Goal: Task Accomplishment & Management: Use online tool/utility

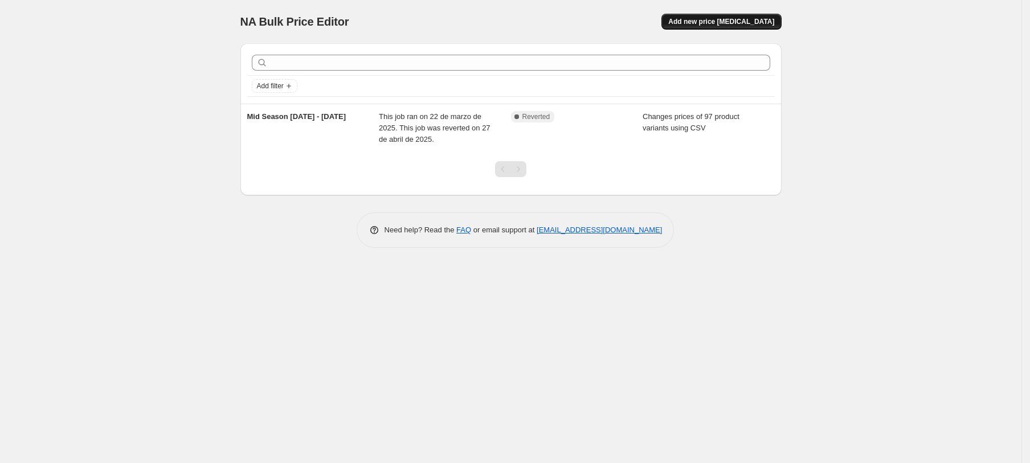
click at [732, 21] on span "Add new price [MEDICAL_DATA]" at bounding box center [721, 21] width 106 height 9
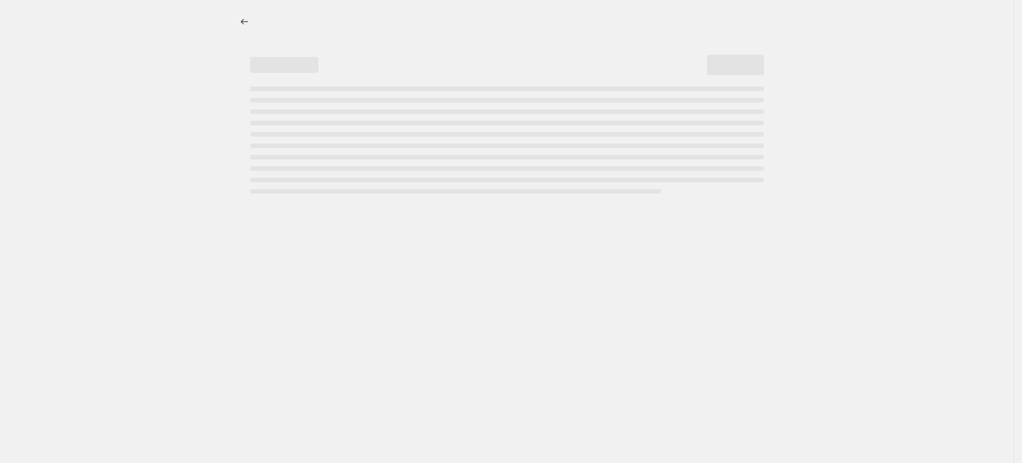
select select "percentage"
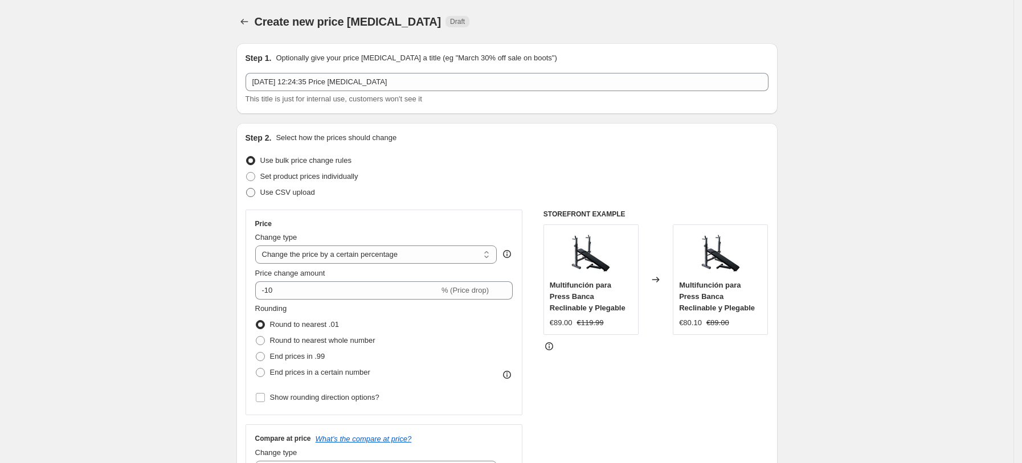
click at [296, 194] on span "Use CSV upload" at bounding box center [287, 192] width 55 height 9
click at [247, 189] on input "Use CSV upload" at bounding box center [246, 188] width 1 height 1
radio input "true"
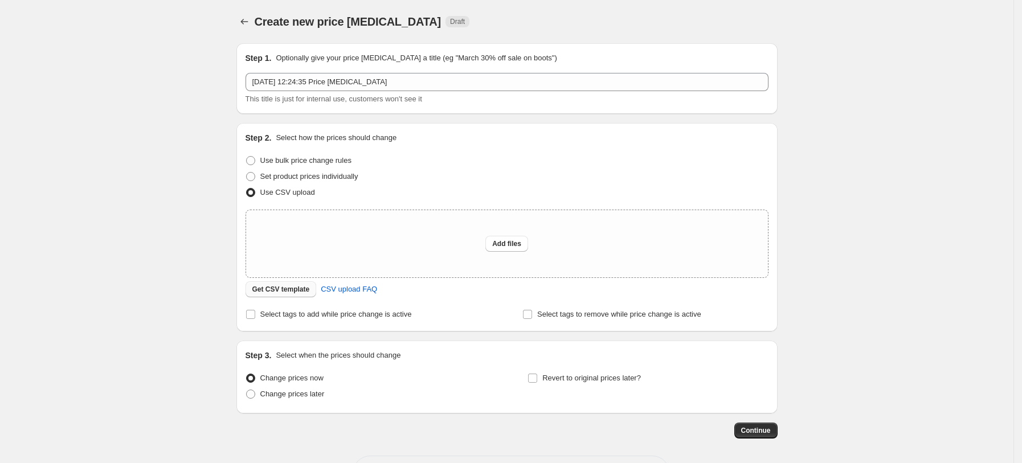
click at [278, 288] on span "Get CSV template" at bounding box center [281, 289] width 58 height 9
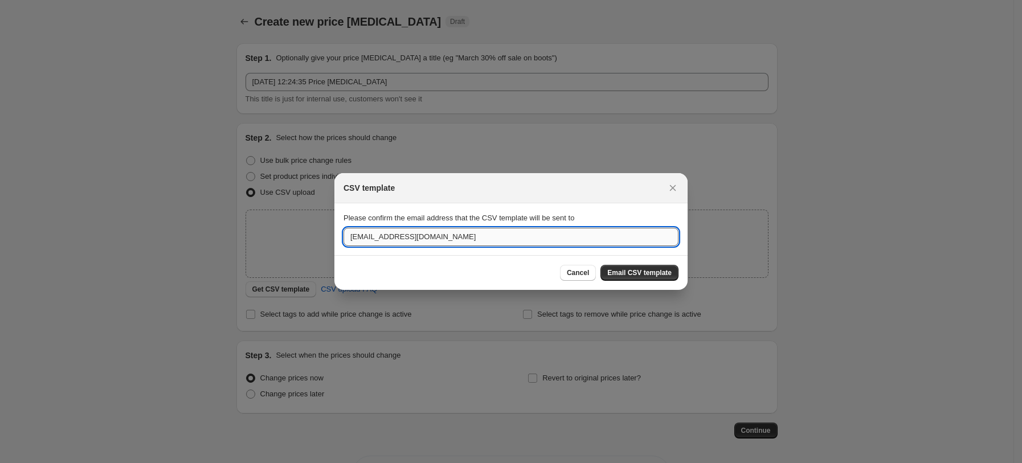
click at [472, 242] on input "[EMAIL_ADDRESS][DOMAIN_NAME]" at bounding box center [510, 237] width 335 height 18
click at [358, 238] on input "[EMAIL_ADDRESS][DOMAIN_NAME]" at bounding box center [510, 237] width 335 height 18
drag, startPoint x: 362, startPoint y: 235, endPoint x: 280, endPoint y: 238, distance: 82.6
type input "[EMAIL_ADDRESS][DOMAIN_NAME]"
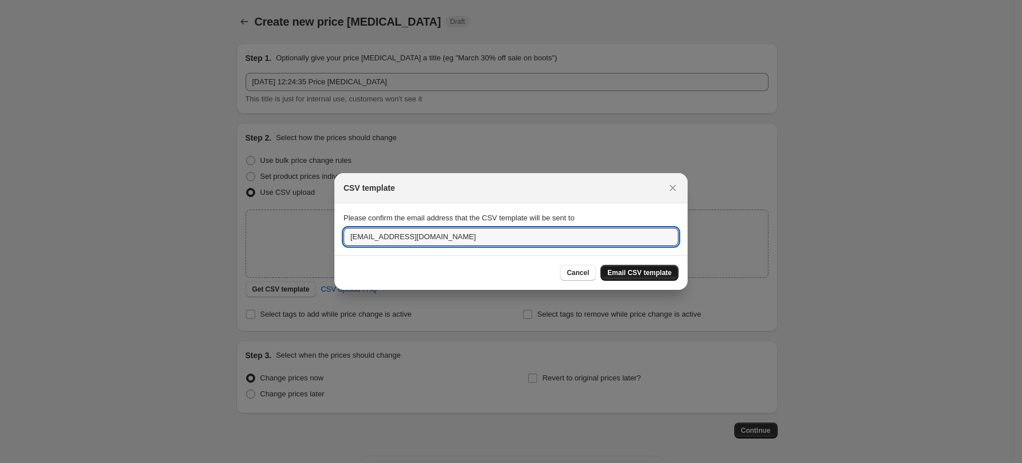
click at [621, 271] on span "Email CSV template" at bounding box center [639, 272] width 64 height 9
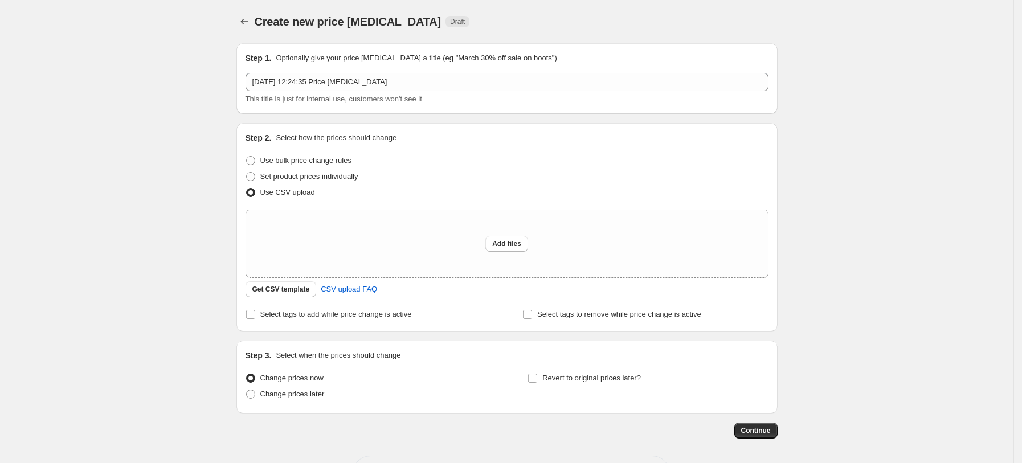
scroll to position [44, 0]
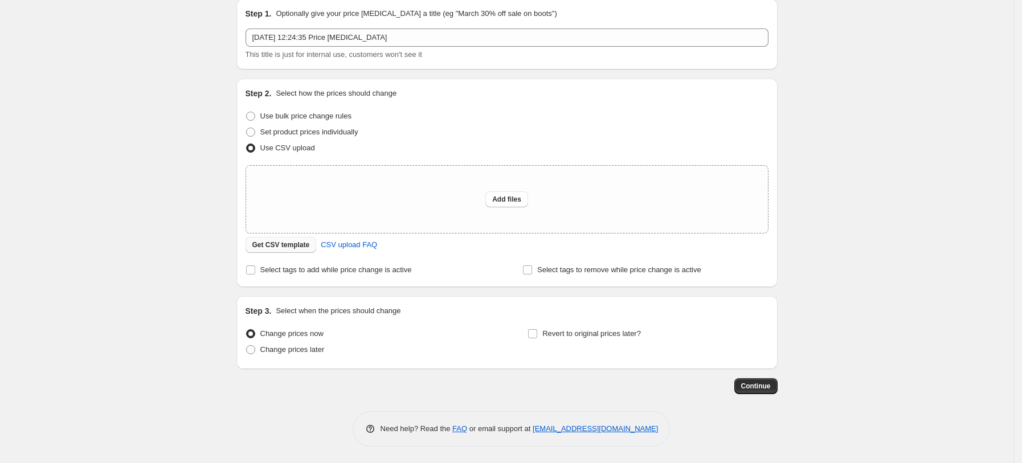
click at [272, 248] on span "Get CSV template" at bounding box center [281, 244] width 58 height 9
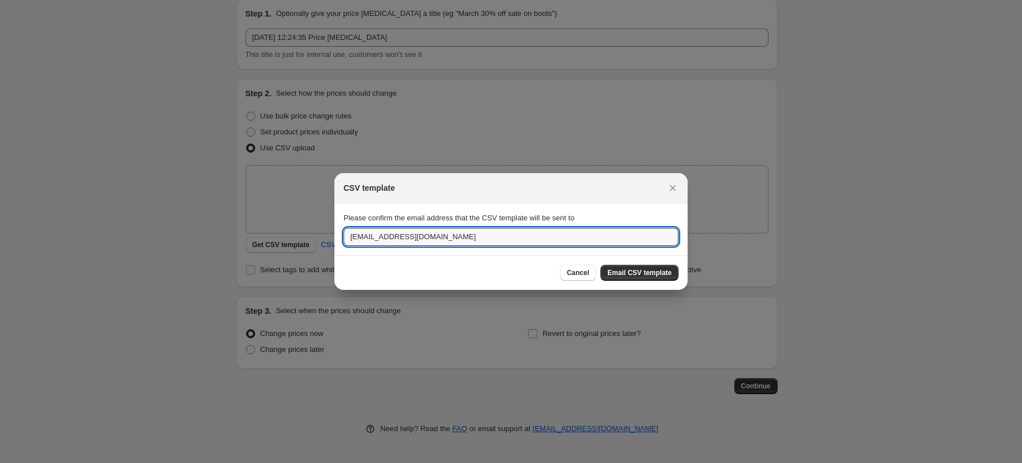
drag, startPoint x: 382, startPoint y: 239, endPoint x: 212, endPoint y: 217, distance: 170.6
click at [212, 462] on div "CSV template Please confirm the email address that the CSV template will be sen…" at bounding box center [511, 464] width 1022 height 0
type input "[EMAIL_ADDRESS][DOMAIN_NAME]"
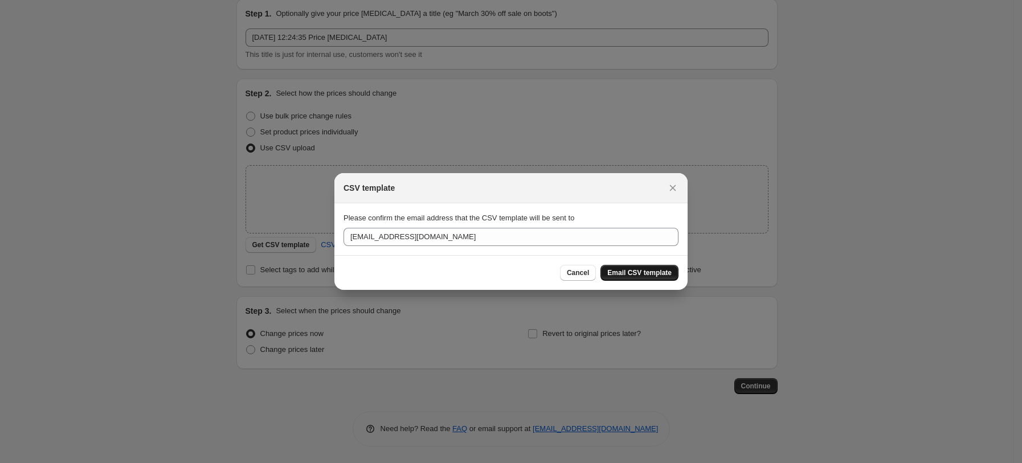
click at [660, 276] on span "Email CSV template" at bounding box center [639, 272] width 64 height 9
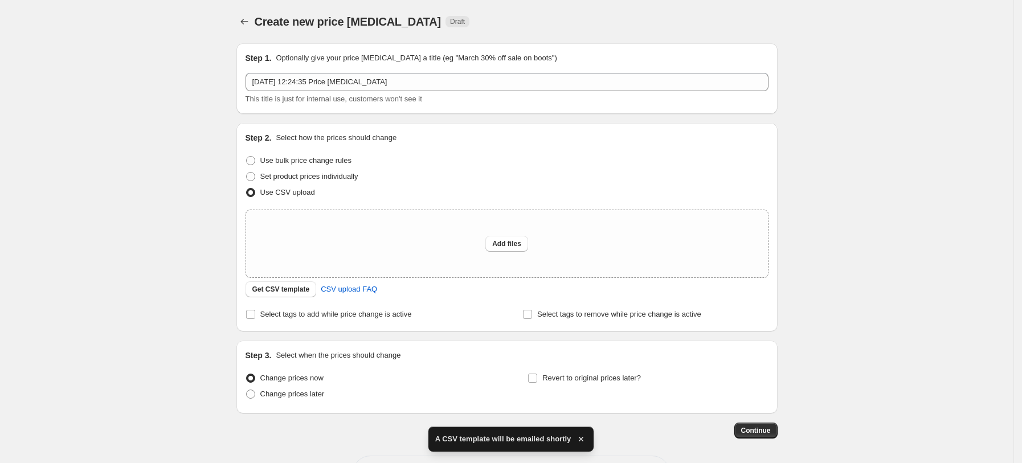
scroll to position [44, 0]
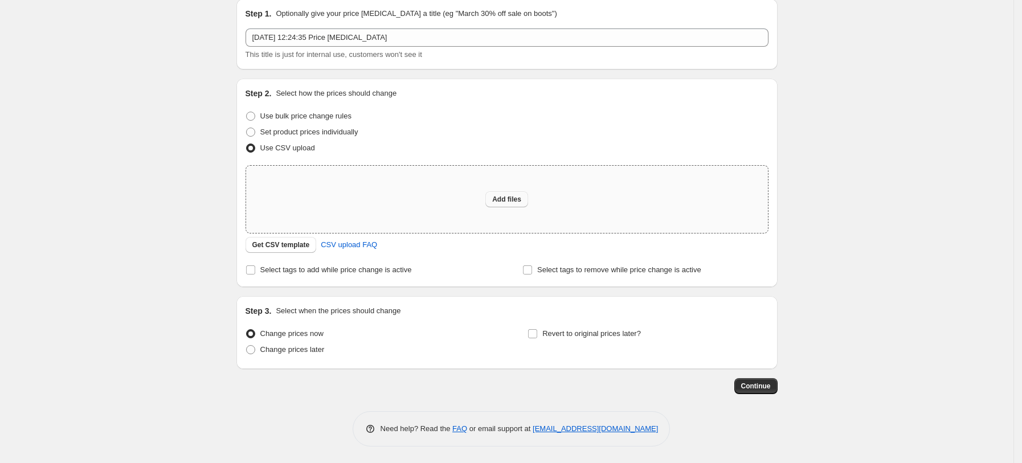
click at [511, 196] on span "Add files" at bounding box center [506, 199] width 29 height 9
type input "C:\fakepath\Vuelta al deporte Excel.csv"
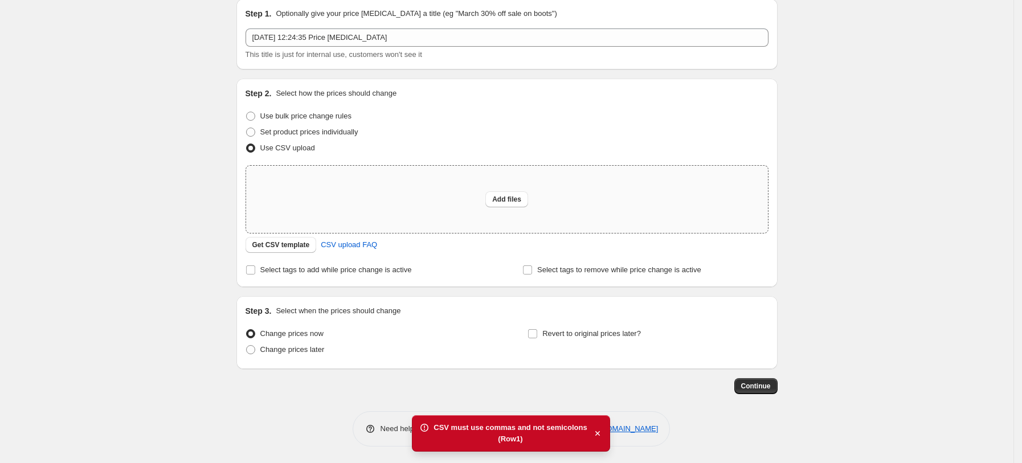
drag, startPoint x: 483, startPoint y: 437, endPoint x: 465, endPoint y: 435, distance: 18.4
click at [465, 435] on div "(Row 1 )" at bounding box center [509, 438] width 153 height 11
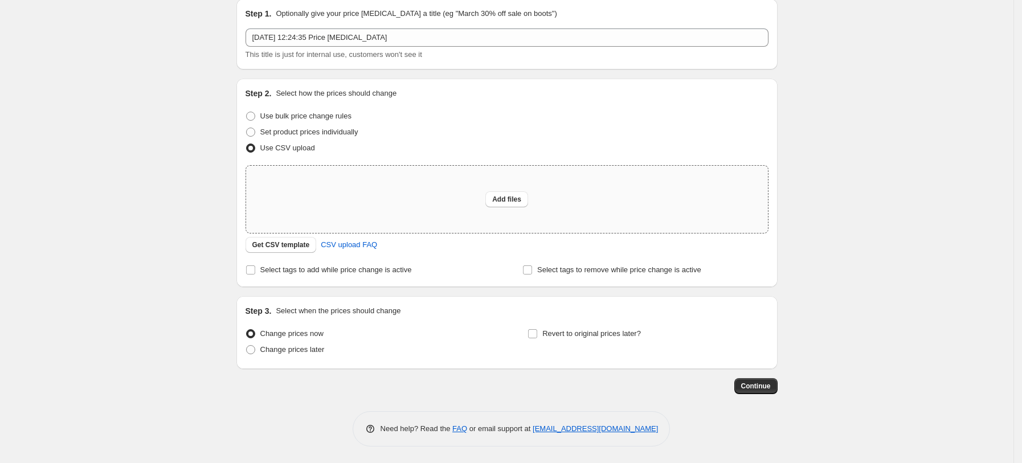
click at [853, 242] on div "Create new price [MEDICAL_DATA]. This page is ready Create new price [MEDICAL_D…" at bounding box center [506, 210] width 1013 height 508
click at [517, 199] on span "Add files" at bounding box center [506, 199] width 29 height 9
type input "C:\fakepath\Vuelta al deporte Excel.csv"
click at [509, 201] on span "Add files" at bounding box center [506, 199] width 29 height 9
click at [517, 195] on span "Add files" at bounding box center [506, 199] width 29 height 9
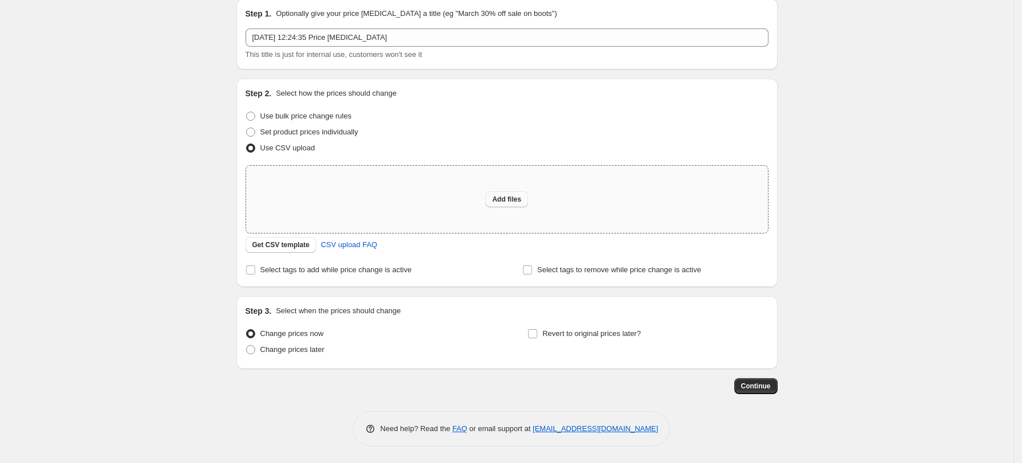
type input "C:\fakepath\Vuelta al deporte CSV.csv"
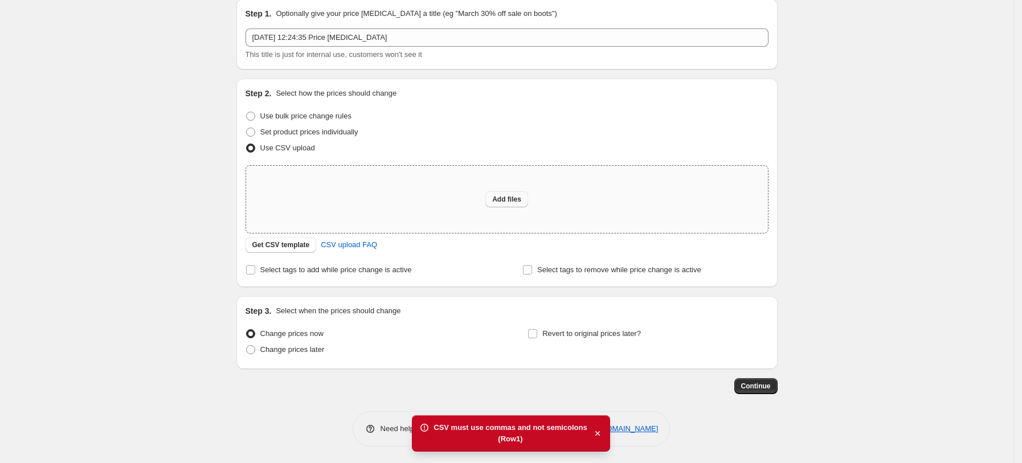
click at [514, 196] on span "Add files" at bounding box center [506, 199] width 29 height 9
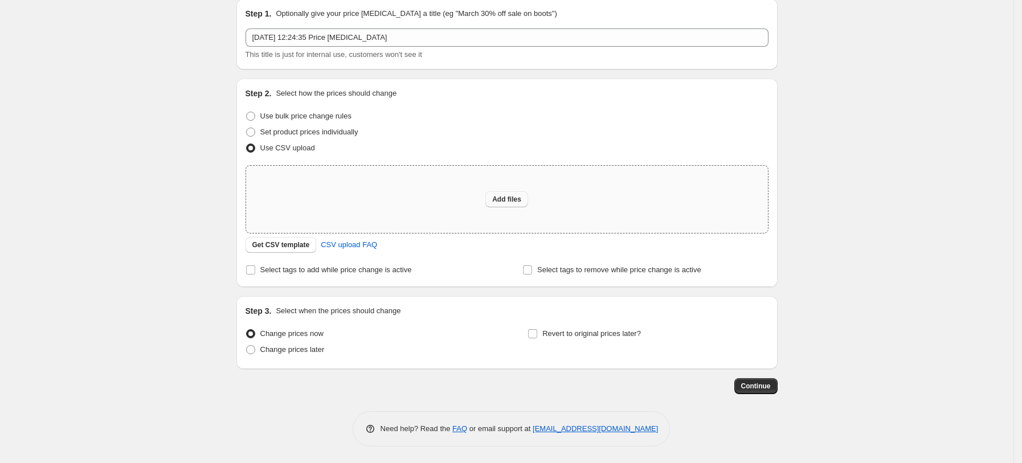
click at [507, 206] on button "Add files" at bounding box center [506, 199] width 43 height 16
click at [508, 198] on span "Add files" at bounding box center [506, 199] width 29 height 9
click at [511, 199] on span "Add files" at bounding box center [506, 199] width 29 height 9
type input "C:\fakepath\Vuelta [PERSON_NAME] Sheets - Hoja 1.csv"
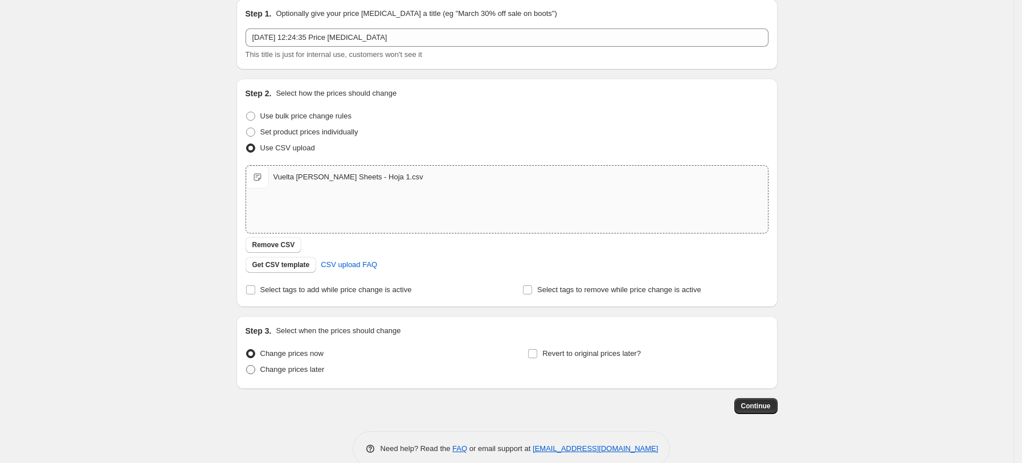
click at [295, 362] on label "Change prices later" at bounding box center [284, 370] width 79 height 16
click at [247, 365] on input "Change prices later" at bounding box center [246, 365] width 1 height 1
radio input "true"
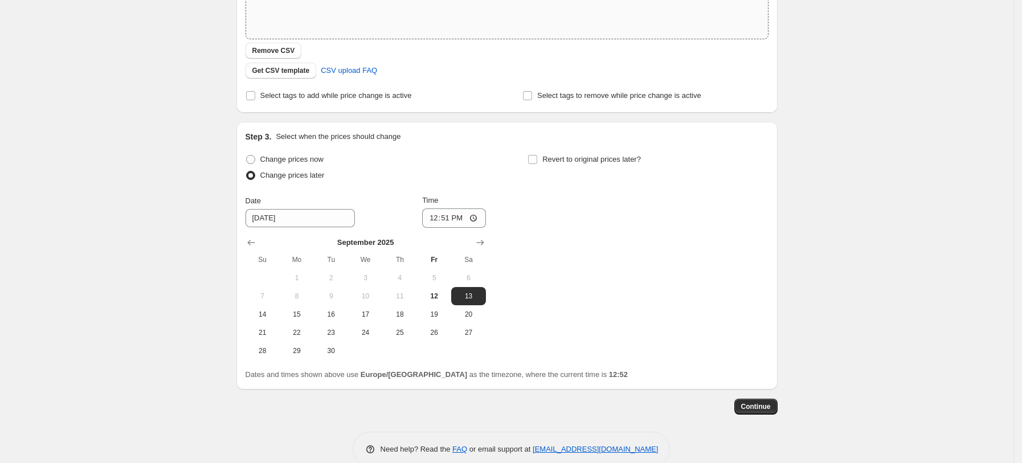
scroll to position [240, 0]
click at [303, 315] on span "15" at bounding box center [296, 313] width 25 height 9
type input "[DATE]"
click at [456, 217] on input "12:51" at bounding box center [454, 216] width 64 height 19
click at [466, 217] on input "12:51" at bounding box center [454, 216] width 64 height 19
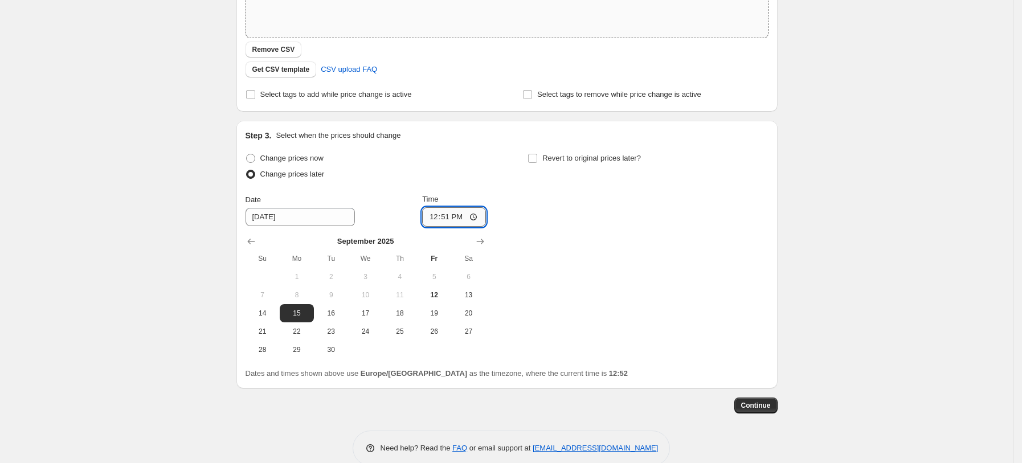
click at [451, 217] on input "12:51" at bounding box center [454, 216] width 64 height 19
type input "00:00"
click at [572, 256] on div "Change prices now Change prices later Date [DATE] Time 00:00 [DATE] Su Mo Tu We…" at bounding box center [506, 254] width 523 height 208
click at [536, 162] on span at bounding box center [532, 158] width 10 height 10
click at [536, 162] on input "Revert to original prices later?" at bounding box center [532, 158] width 9 height 9
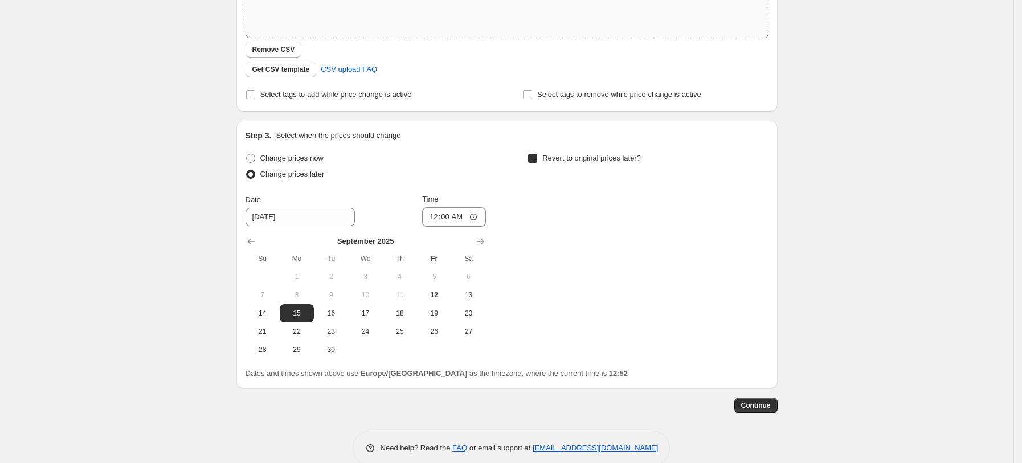
checkbox input "true"
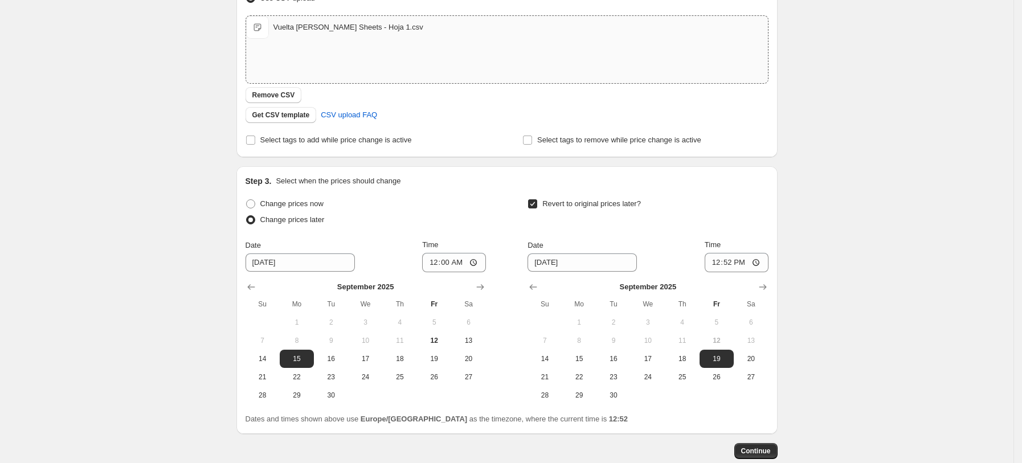
scroll to position [259, 0]
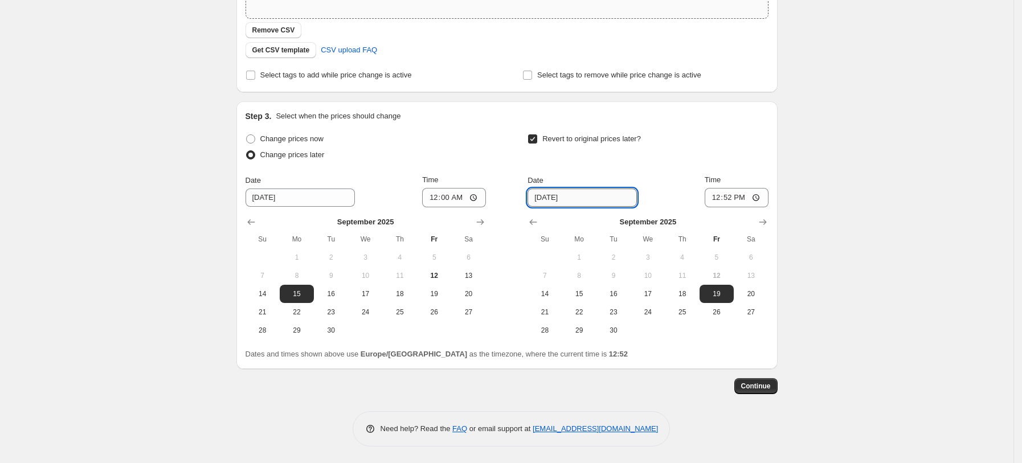
click at [557, 199] on input "[DATE]" at bounding box center [581, 198] width 109 height 18
click at [756, 313] on span "27" at bounding box center [750, 312] width 25 height 9
type input "[DATE]"
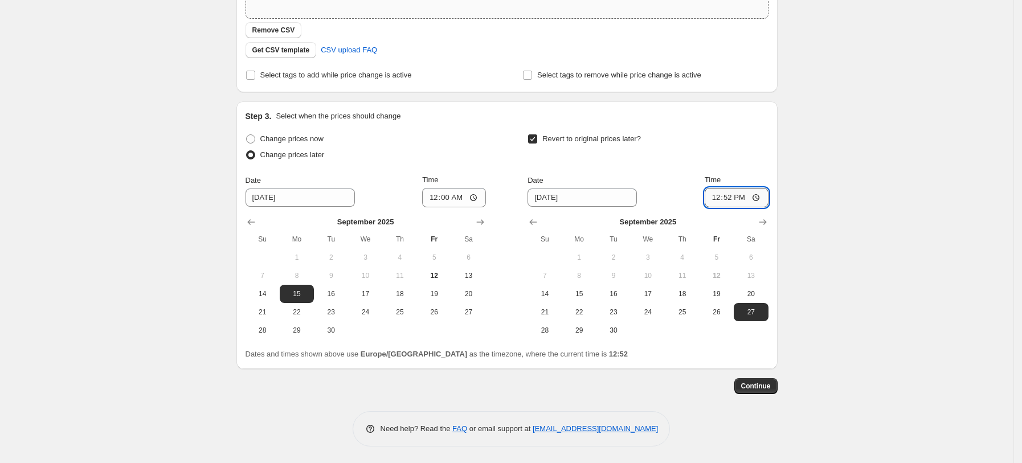
click at [740, 194] on input "12:52" at bounding box center [737, 197] width 64 height 19
click at [760, 198] on input "Time" at bounding box center [737, 197] width 64 height 19
type input "23:59"
click at [764, 386] on span "Continue" at bounding box center [756, 386] width 30 height 9
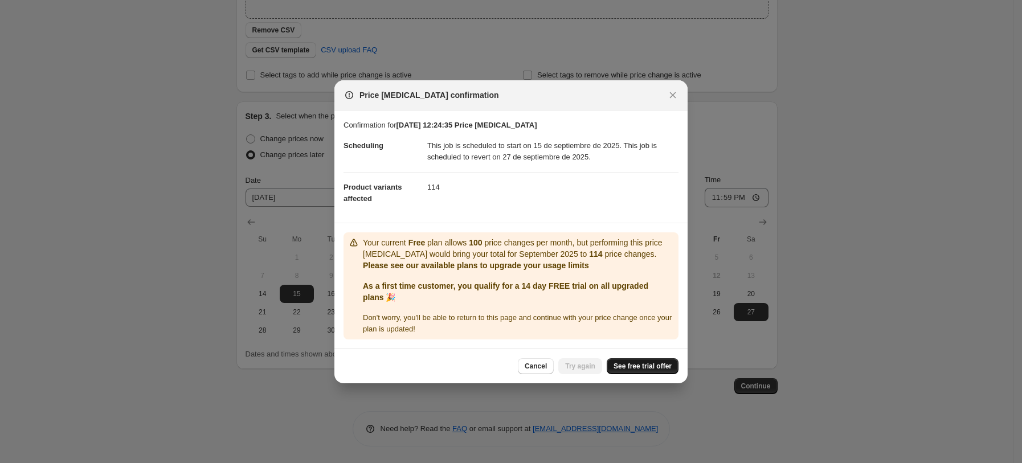
click at [650, 365] on span "See free trial offer" at bounding box center [642, 366] width 58 height 9
click at [544, 368] on span "Cancel" at bounding box center [536, 366] width 22 height 9
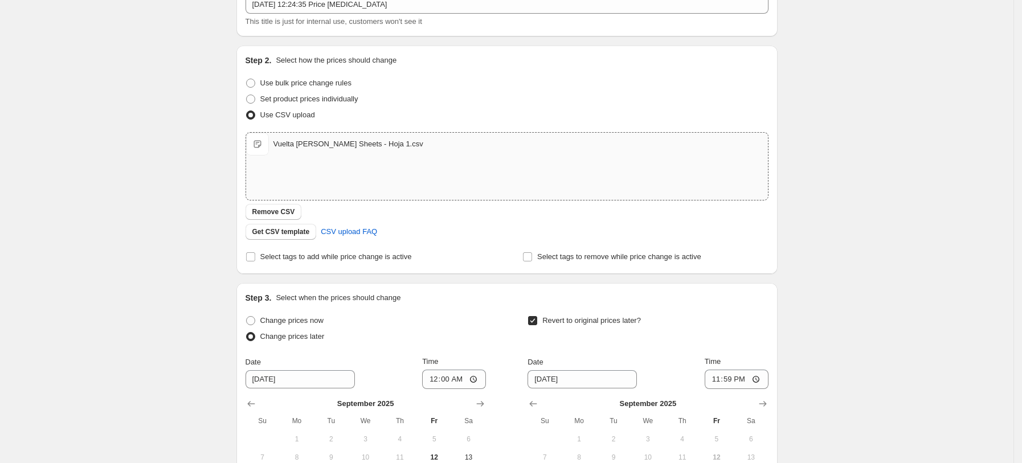
scroll to position [76, 0]
click at [274, 213] on span "Remove CSV" at bounding box center [273, 213] width 43 height 9
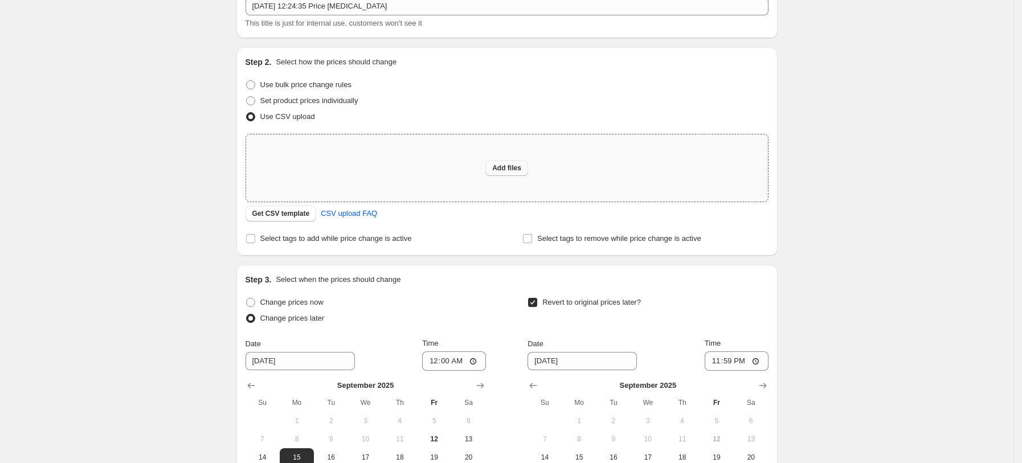
click at [510, 170] on span "Add files" at bounding box center [506, 167] width 29 height 9
type input "C:\fakepath\Vuelta [PERSON_NAME] Sheets - Hoja 1 (1).csv"
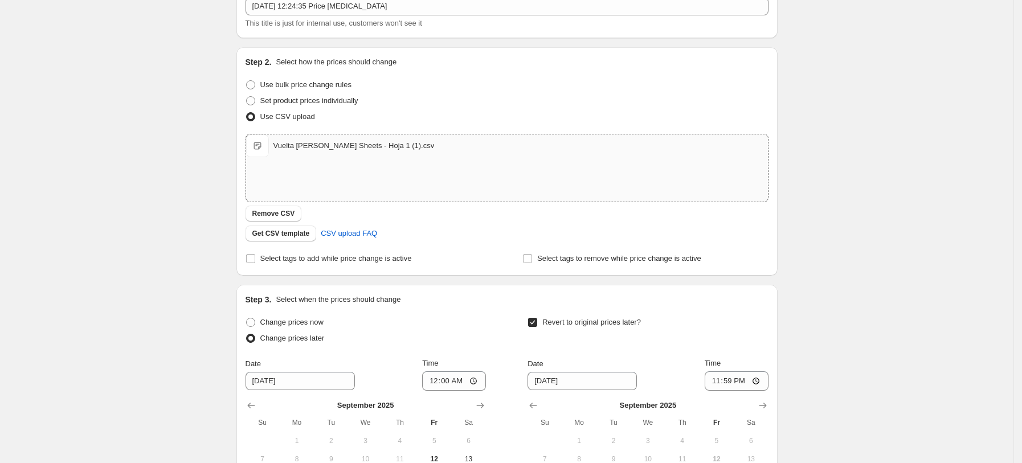
scroll to position [259, 0]
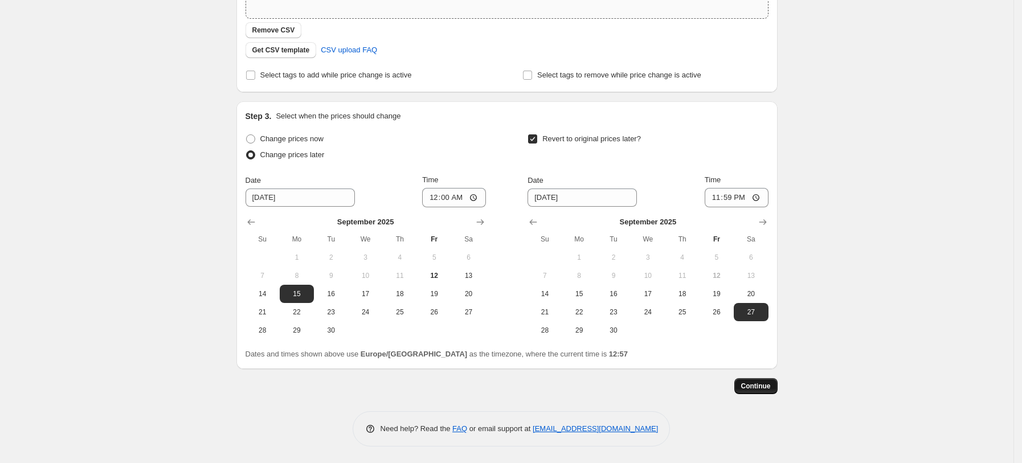
click at [757, 383] on span "Continue" at bounding box center [756, 386] width 30 height 9
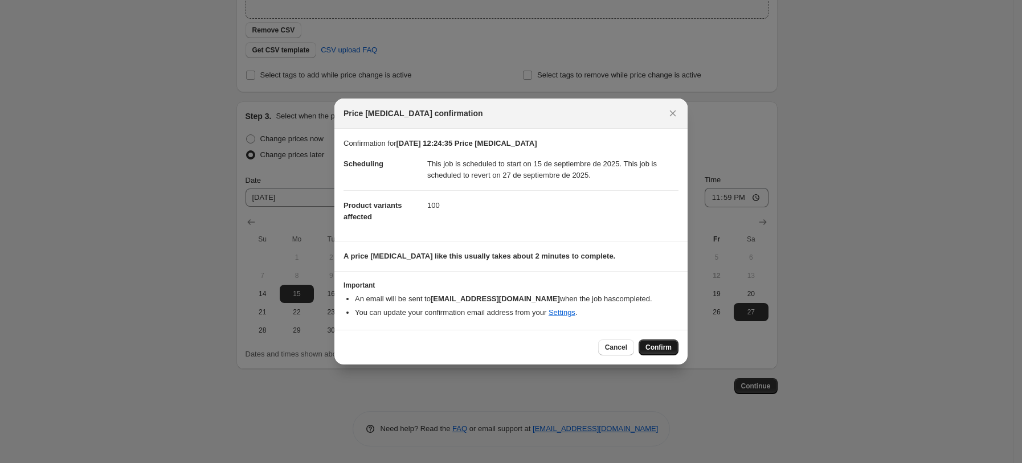
click at [665, 349] on span "Confirm" at bounding box center [658, 347] width 26 height 9
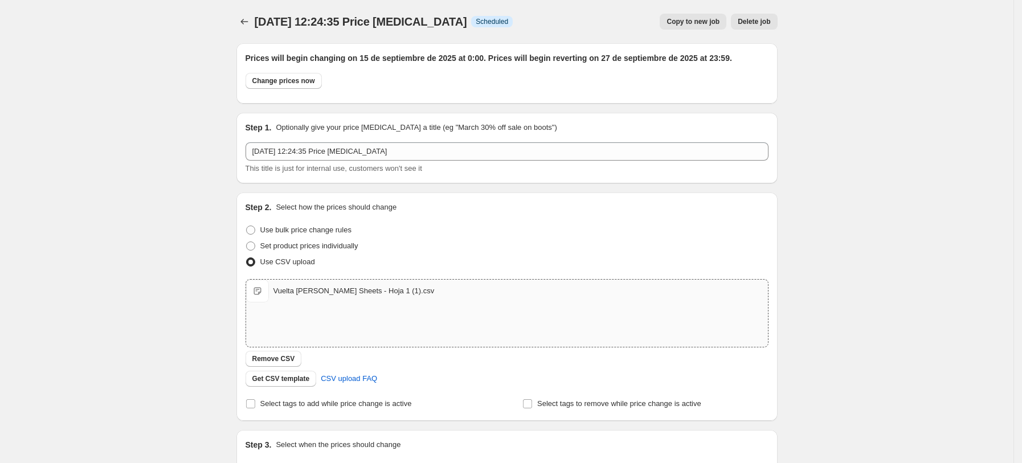
click at [943, 113] on div "[DATE] 12:24:35 Price [MEDICAL_DATA]. This page is ready [DATE] 12:24:35 Price …" at bounding box center [506, 396] width 1013 height 792
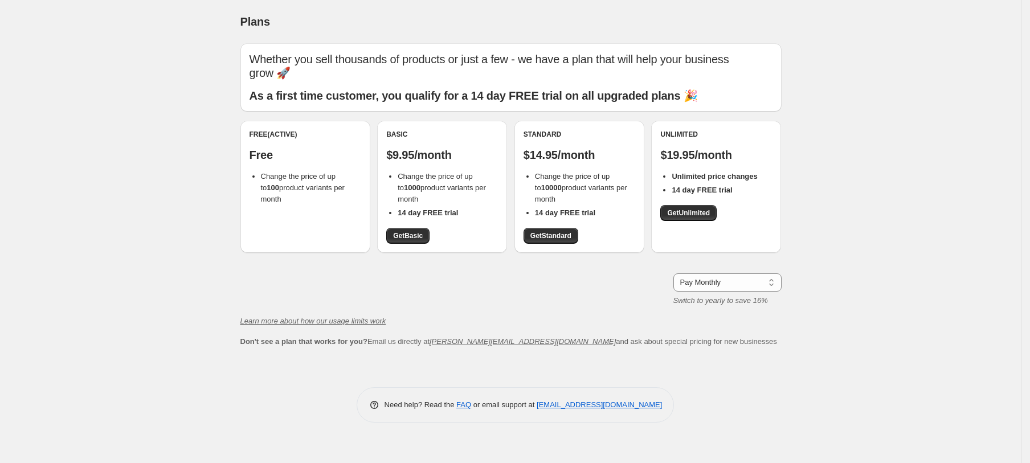
click at [310, 178] on span "Change the price of up to 100 product variants per month" at bounding box center [303, 187] width 84 height 31
drag, startPoint x: 294, startPoint y: 152, endPoint x: 326, endPoint y: 246, distance: 99.1
click at [326, 246] on div "Free (Active) Free Change the price of up to 100 product variants per month" at bounding box center [305, 187] width 130 height 132
click at [452, 211] on b "14 day FREE trial" at bounding box center [428, 212] width 60 height 9
drag, startPoint x: 470, startPoint y: 215, endPoint x: 388, endPoint y: 149, distance: 105.8
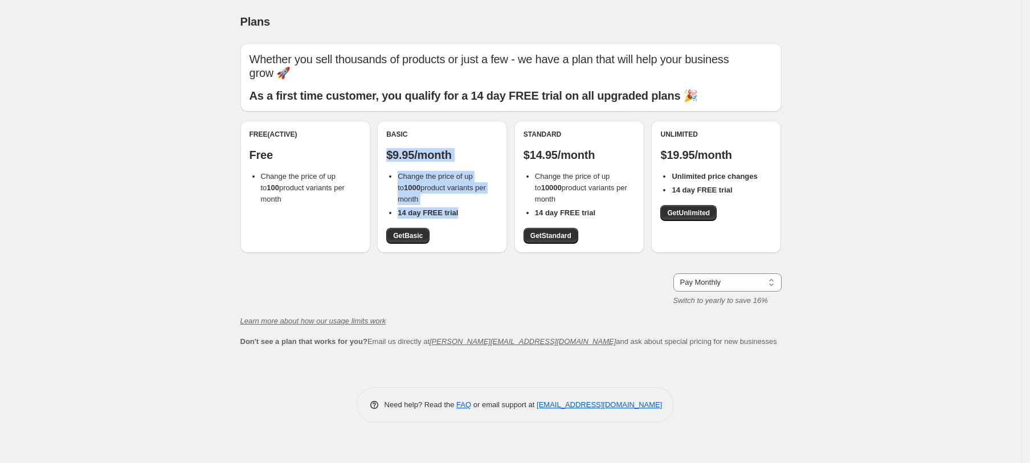
click at [388, 149] on div "Basic $9.95/month Change the price of up to 1000 product variants per month 14 …" at bounding box center [442, 187] width 112 height 114
click at [444, 191] on span "Change the price of up to 1000 product variants per month" at bounding box center [442, 187] width 88 height 31
drag, startPoint x: 461, startPoint y: 217, endPoint x: 363, endPoint y: 132, distance: 130.0
click at [363, 132] on div "Free (Active) Free Change the price of up to 100 product variants per month Bas…" at bounding box center [510, 193] width 541 height 144
click at [418, 178] on span "Change the price of up to 1000 product variants per month" at bounding box center [442, 187] width 88 height 31
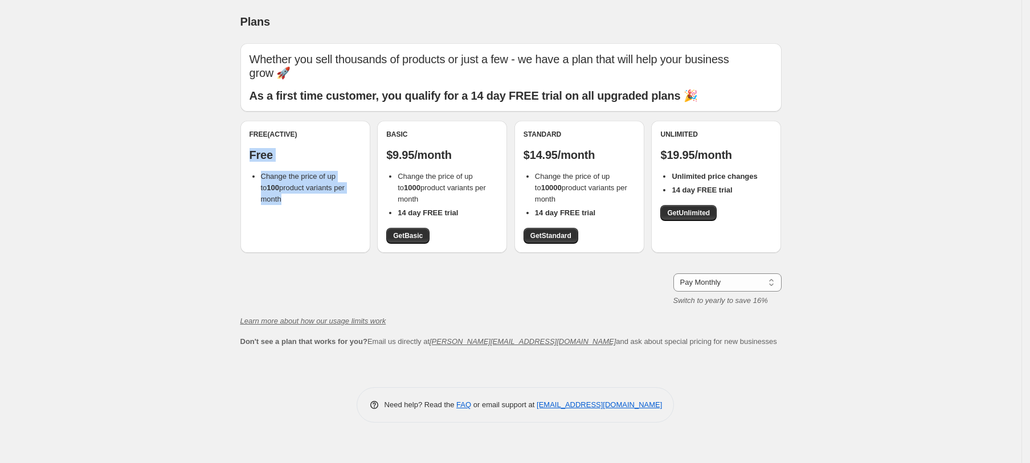
drag, startPoint x: 346, startPoint y: 189, endPoint x: 234, endPoint y: 146, distance: 120.8
click at [234, 146] on div "Whether you sell thousands of products or just a few - we have a plan that will…" at bounding box center [506, 202] width 550 height 336
click at [302, 177] on span "Change the price of up to 100 product variants per month" at bounding box center [303, 187] width 84 height 31
drag, startPoint x: 351, startPoint y: 187, endPoint x: 247, endPoint y: 142, distance: 113.8
click at [247, 142] on div "Free (Active) Free Change the price of up to 100 product variants per month" at bounding box center [305, 187] width 130 height 132
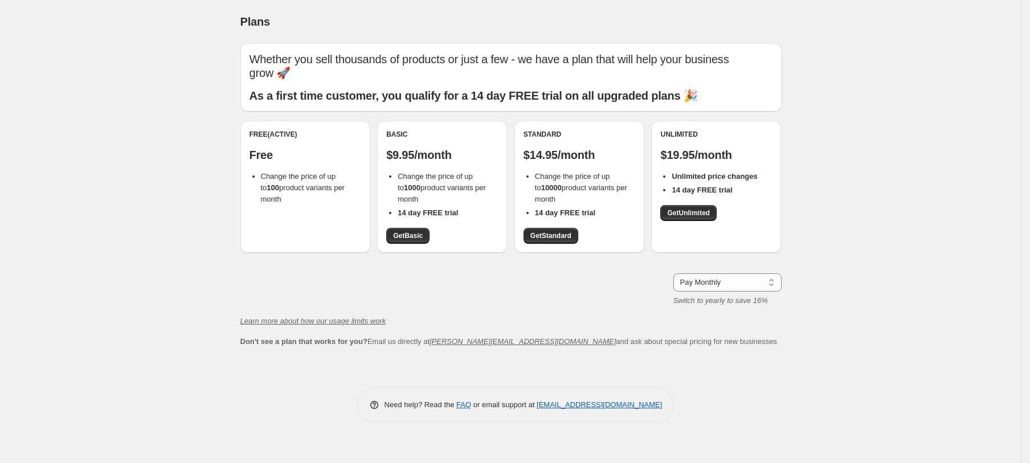
click at [316, 187] on span "Change the price of up to 100 product variants per month" at bounding box center [303, 187] width 84 height 31
